Goal: Find specific page/section: Find specific page/section

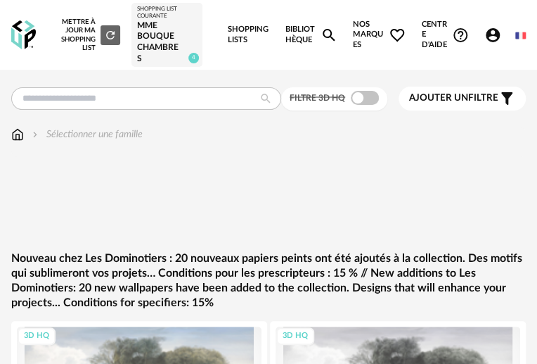
click at [19, 134] on img at bounding box center [17, 134] width 13 height 14
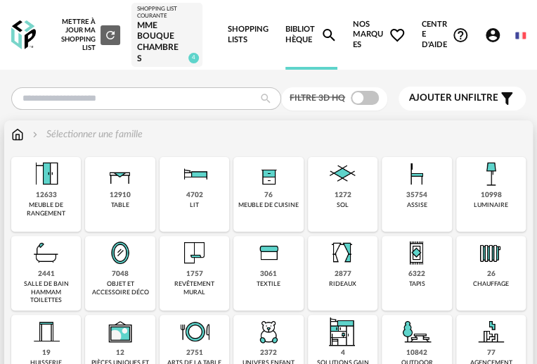
click at [196, 196] on div "4702" at bounding box center [194, 195] width 17 height 9
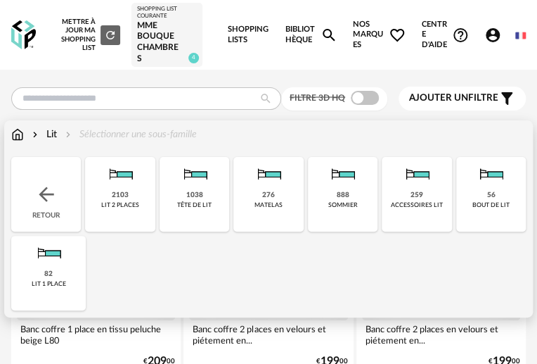
click at [44, 285] on div "lit 1 place" at bounding box center [49, 284] width 34 height 8
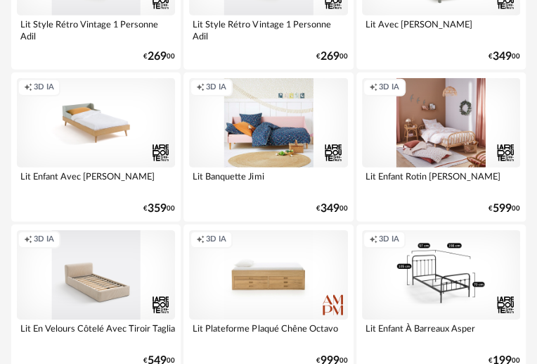
scroll to position [1151, 0]
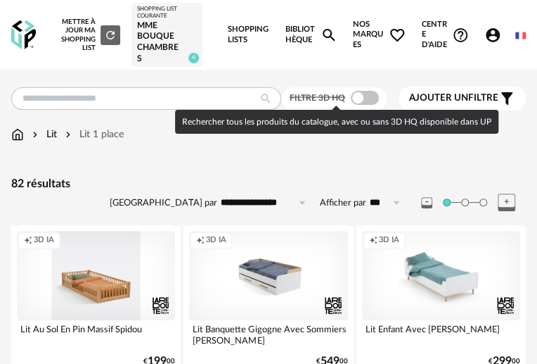
click at [366, 96] on span at bounding box center [365, 98] width 28 height 14
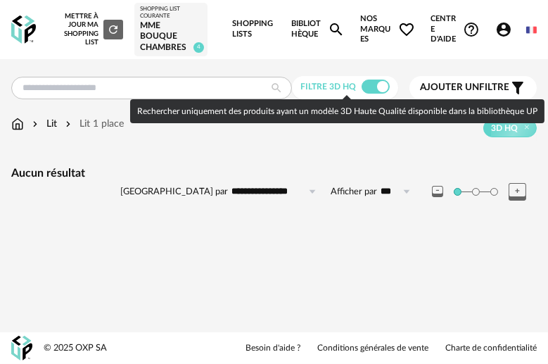
click at [372, 87] on span at bounding box center [376, 86] width 28 height 14
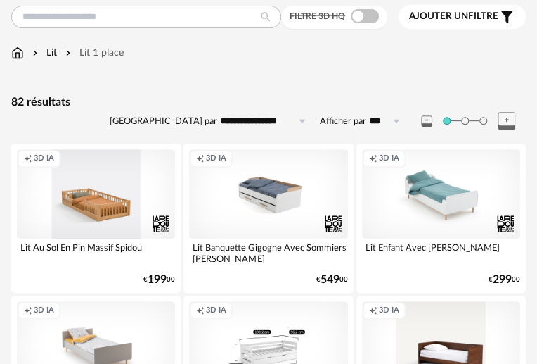
scroll to position [191, 0]
